Goal: Information Seeking & Learning: Check status

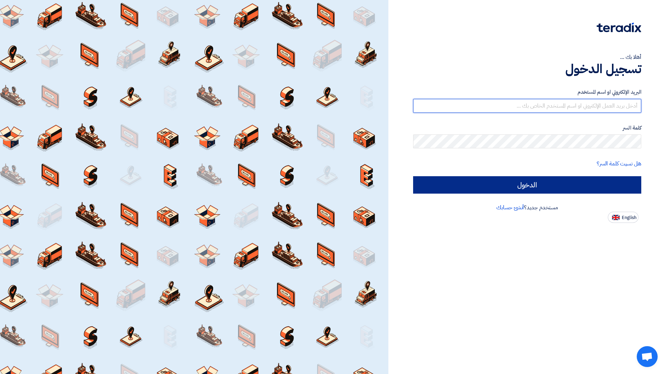
type input "[EMAIL_ADDRESS][PERSON_NAME][DOMAIN_NAME]"
click at [583, 186] on input "الدخول" at bounding box center [527, 184] width 228 height 17
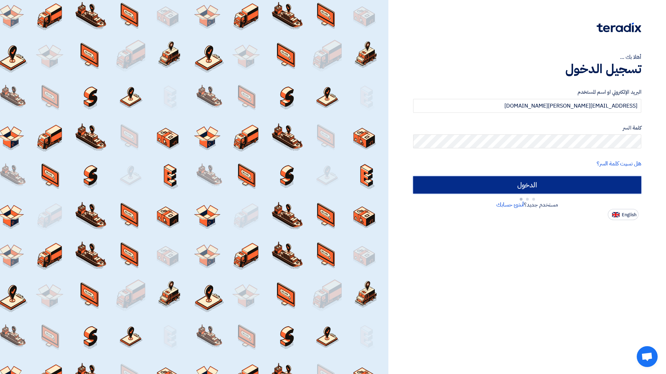
type input "Sign in"
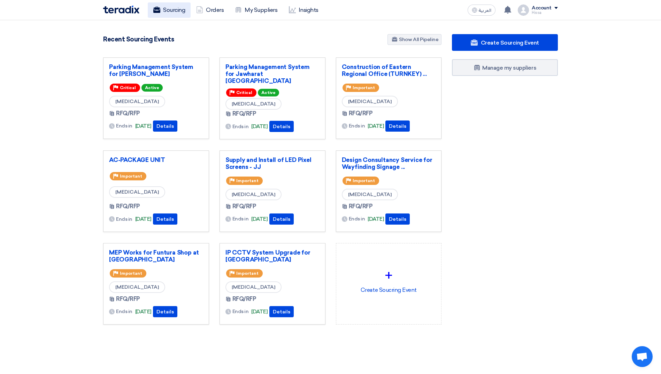
click at [177, 11] on link "Sourcing" at bounding box center [169, 9] width 43 height 15
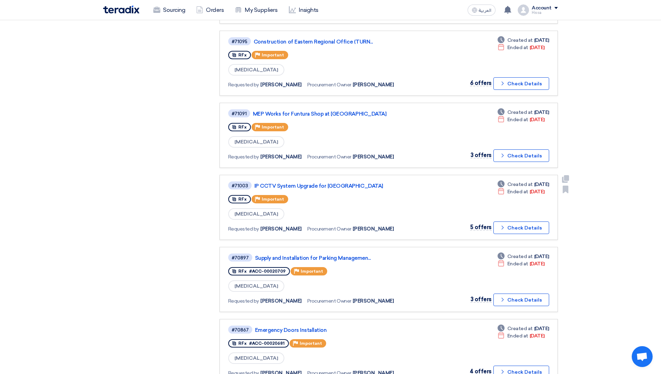
scroll to position [418, 0]
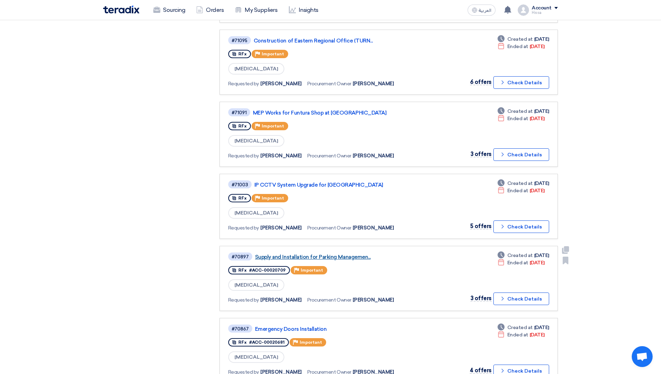
click at [356, 257] on link "Supply and Installation for Parking Managemen..." at bounding box center [342, 257] width 174 height 6
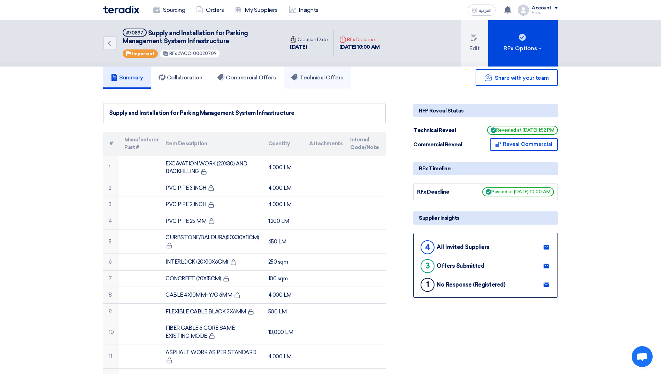
click at [328, 79] on h5 "Technical Offers" at bounding box center [317, 77] width 52 height 7
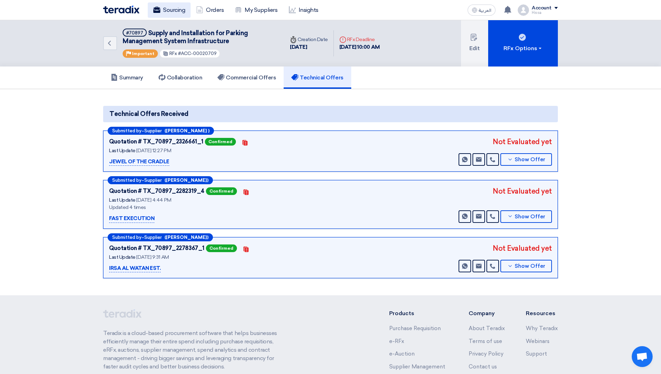
click at [170, 8] on link "Sourcing" at bounding box center [169, 9] width 43 height 15
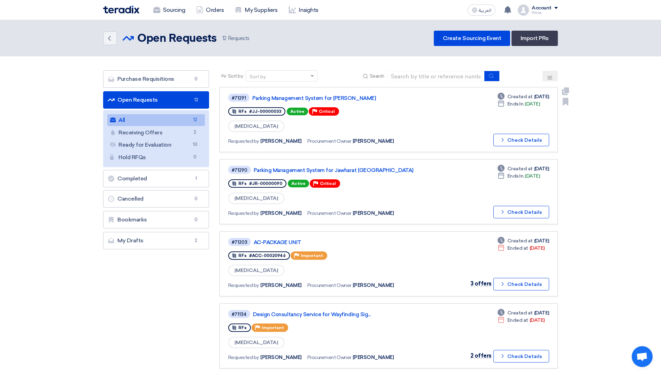
click at [312, 94] on div "#71291 Parking Management System for Jawharat Jeddah" at bounding box center [328, 97] width 200 height 9
click at [313, 98] on link "Parking Management System for [PERSON_NAME]" at bounding box center [339, 98] width 174 height 6
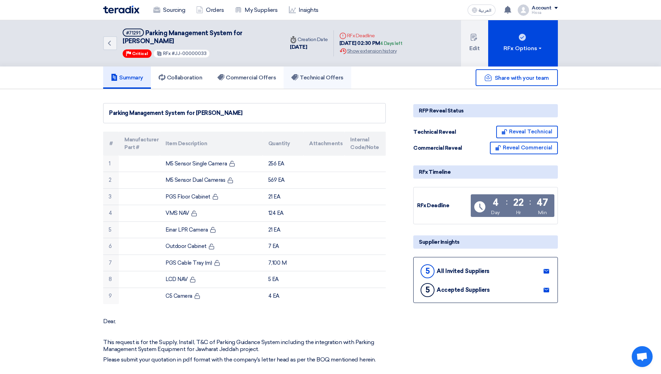
click at [319, 82] on link "Technical Offers" at bounding box center [317, 78] width 67 height 22
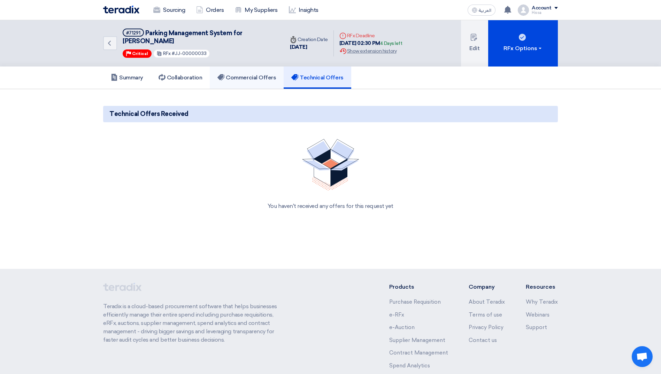
click at [257, 74] on h5 "Commercial Offers" at bounding box center [247, 77] width 59 height 7
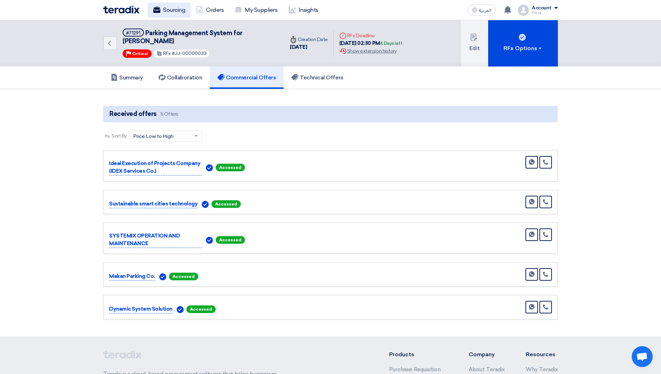
click at [166, 5] on link "Sourcing" at bounding box center [169, 9] width 43 height 15
